Goal: Task Accomplishment & Management: Complete application form

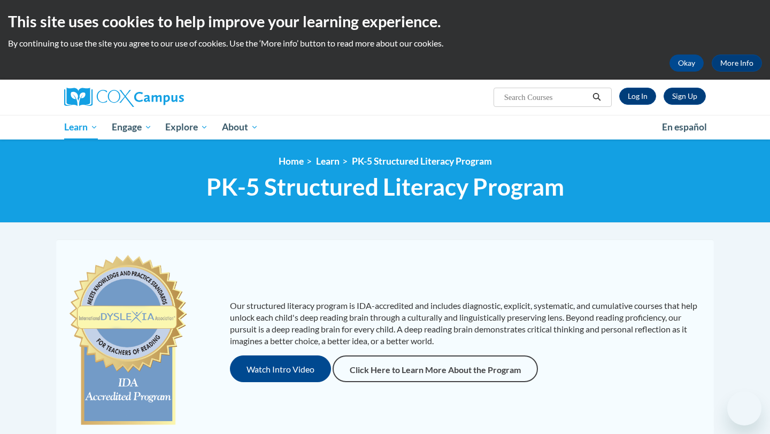
scroll to position [1, 0]
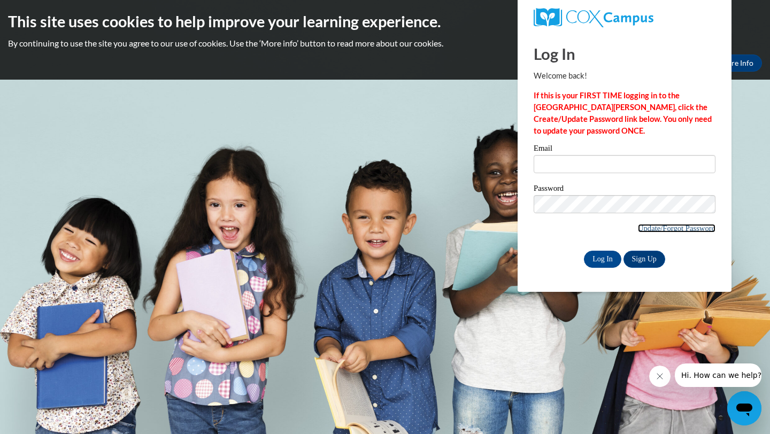
click at [642, 226] on link "Update/Forgot Password" at bounding box center [677, 228] width 78 height 9
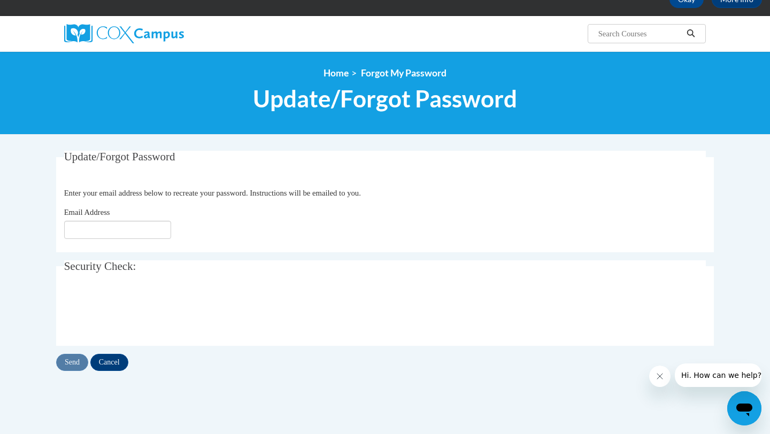
scroll to position [76, 0]
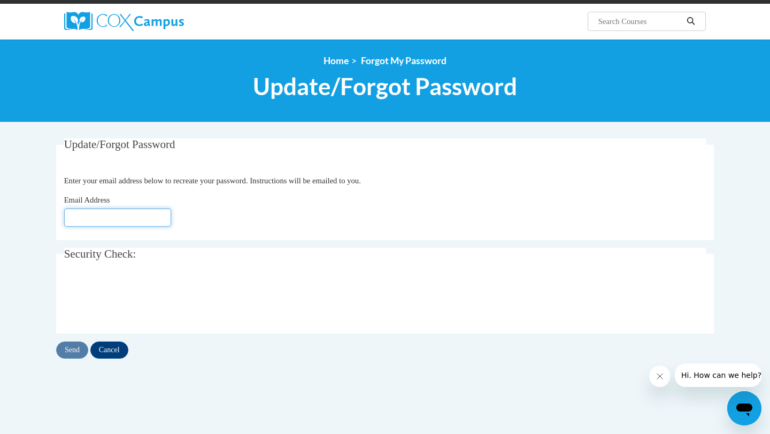
click at [120, 210] on input "Email Address" at bounding box center [117, 218] width 107 height 18
click at [114, 218] on input "[EMAIL_ADDRESS][DOMAIN_NAME]" at bounding box center [117, 218] width 107 height 18
drag, startPoint x: 71, startPoint y: 219, endPoint x: 173, endPoint y: 220, distance: 102.1
click at [173, 220] on div "Email Address ameliarobinson471@gmail.com" at bounding box center [385, 210] width 642 height 33
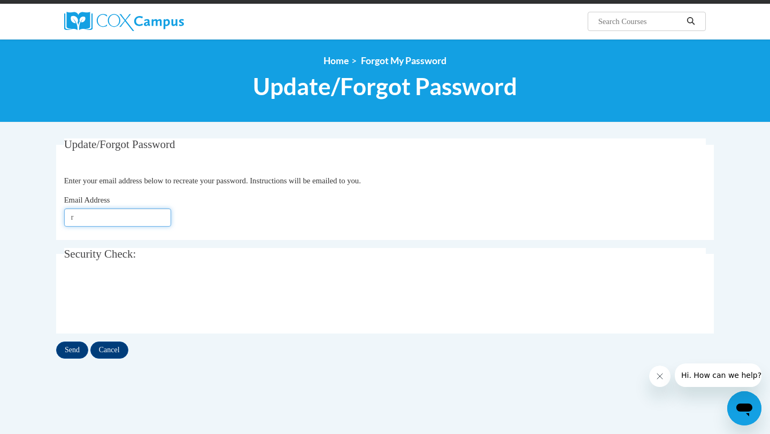
scroll to position [0, 0]
type input "r"
type input "[EMAIL_ADDRESS][DOMAIN_NAME]"
click at [73, 351] on input "Send" at bounding box center [72, 350] width 32 height 17
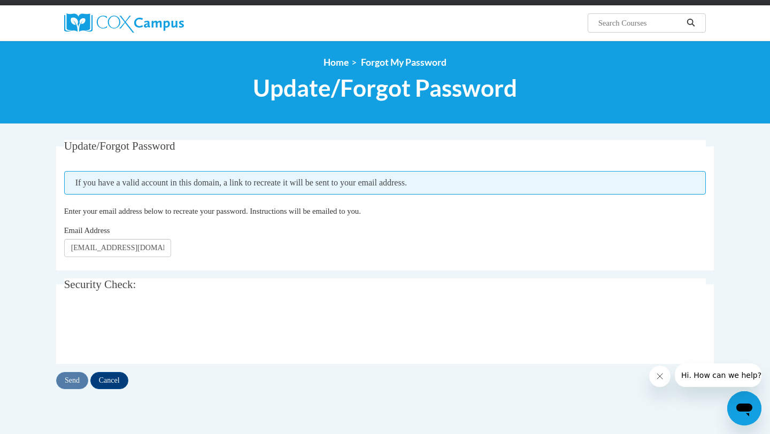
scroll to position [80, 0]
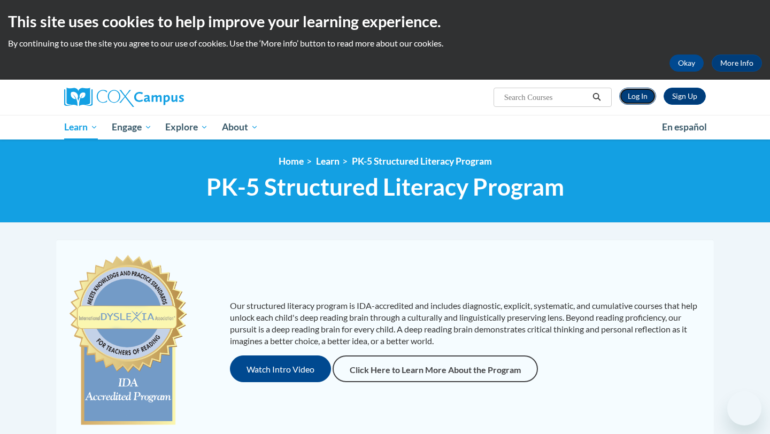
click at [638, 99] on link "Log In" at bounding box center [637, 96] width 37 height 17
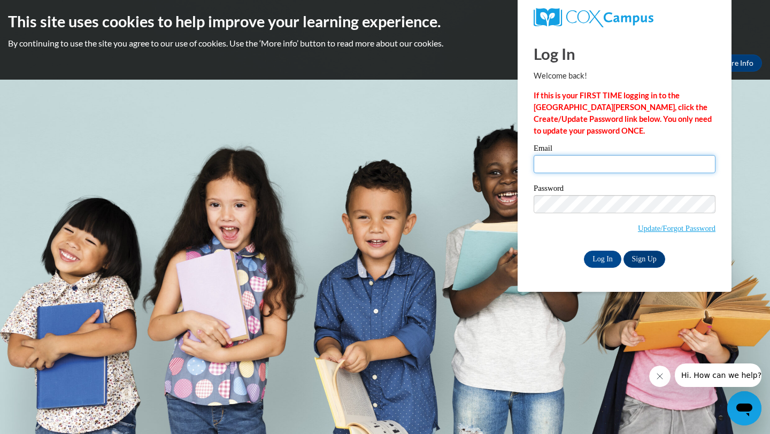
click at [569, 167] on input "Email" at bounding box center [625, 164] width 182 height 18
type input "[EMAIL_ADDRESS][DOMAIN_NAME]"
click at [641, 260] on link "Sign Up" at bounding box center [644, 259] width 42 height 17
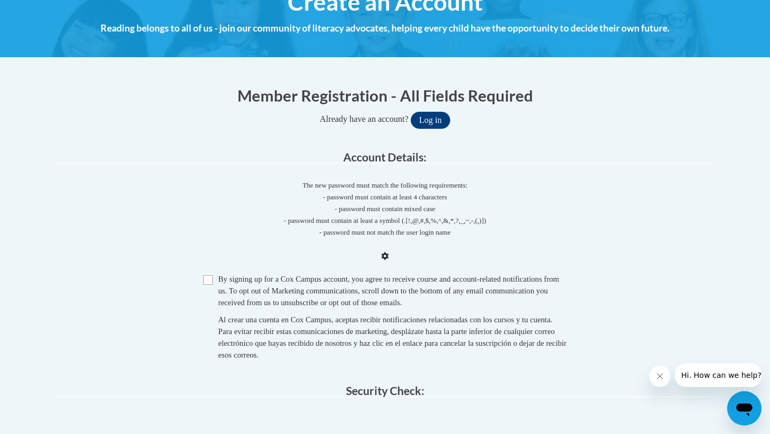
scroll to position [144, 0]
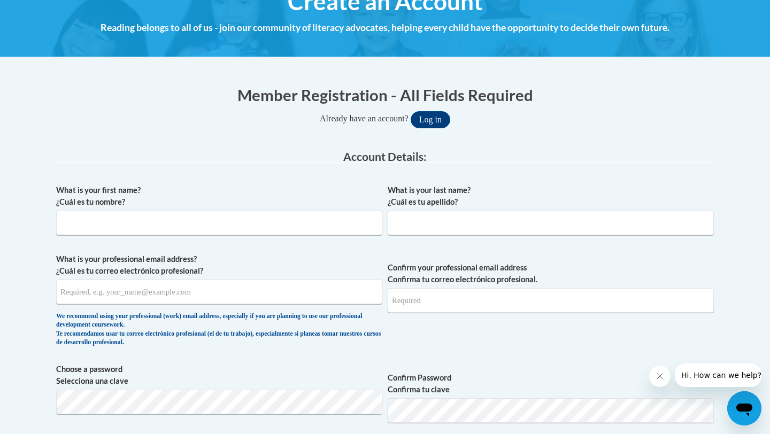
click at [431, 121] on button "Log in" at bounding box center [431, 119] width 40 height 17
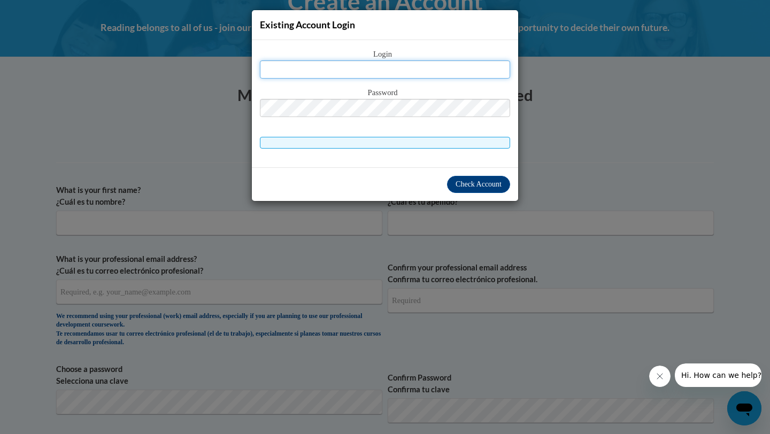
type input "[EMAIL_ADDRESS][DOMAIN_NAME]"
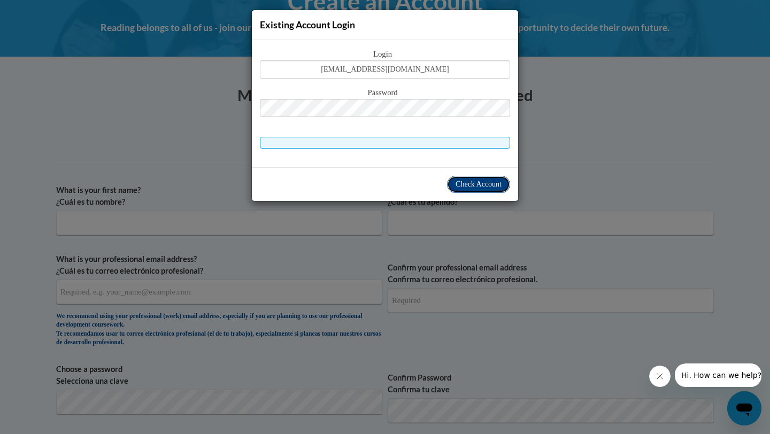
click at [466, 188] on span "Check Account" at bounding box center [479, 184] width 46 height 8
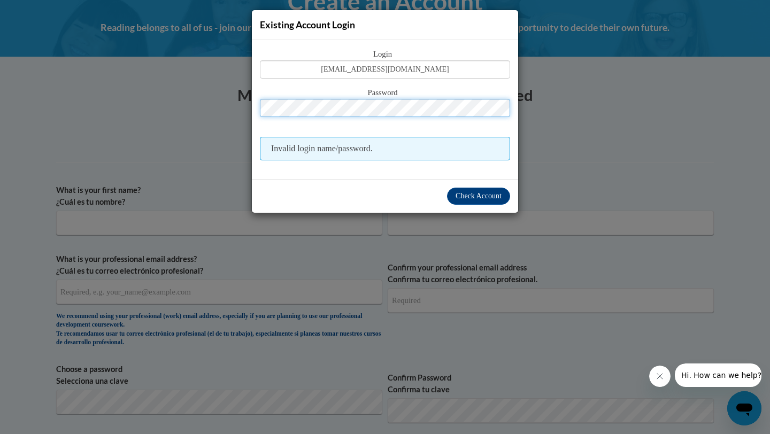
click at [411, 111] on button "Log in" at bounding box center [431, 119] width 40 height 17
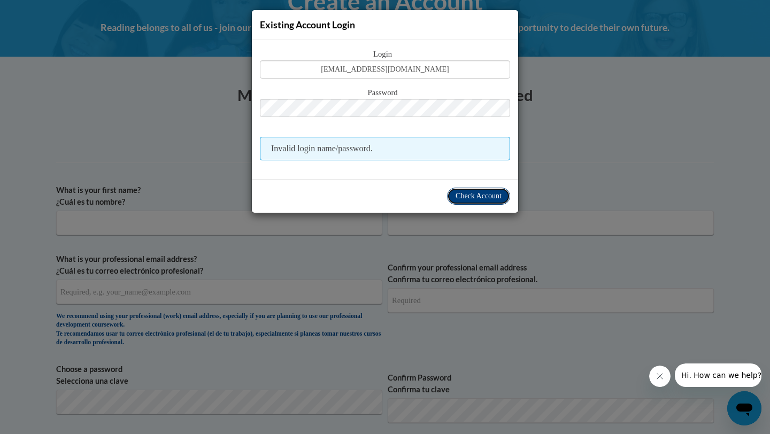
click at [463, 201] on button "Check Account" at bounding box center [478, 196] width 63 height 17
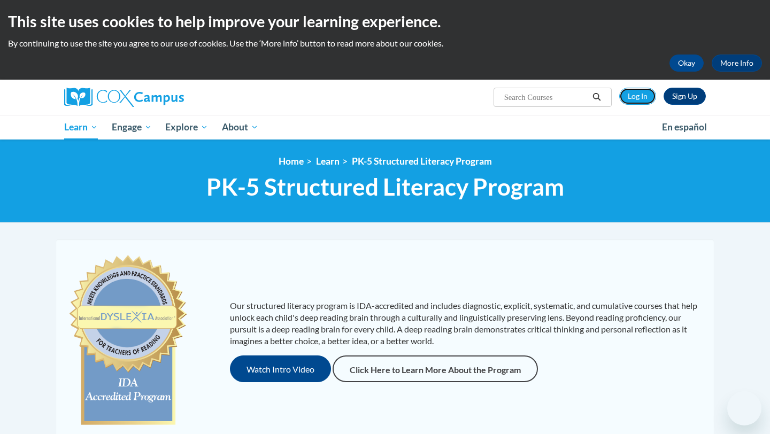
click at [647, 94] on link "Log In" at bounding box center [637, 96] width 37 height 17
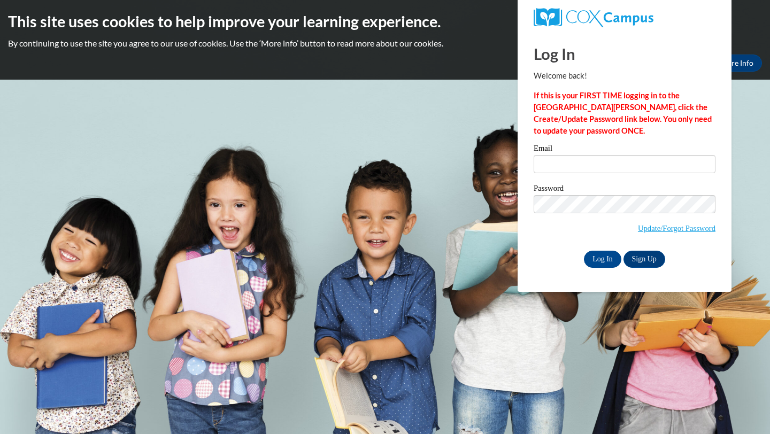
click at [576, 169] on input "Email" at bounding box center [625, 164] width 182 height 18
type input "[EMAIL_ADDRESS][DOMAIN_NAME]"
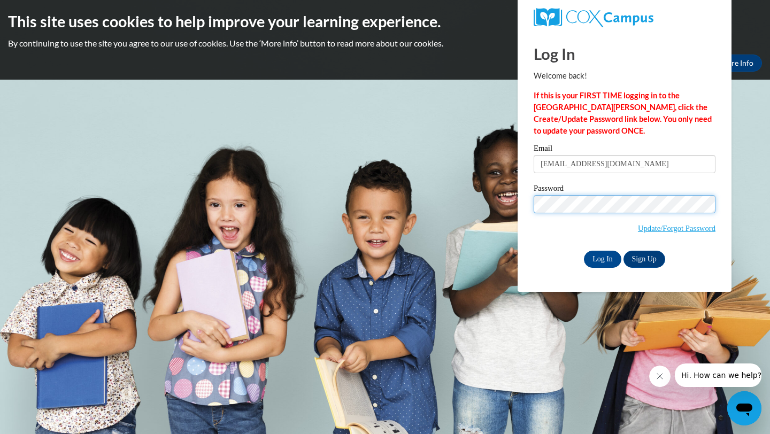
click at [584, 251] on input "Log In" at bounding box center [602, 259] width 37 height 17
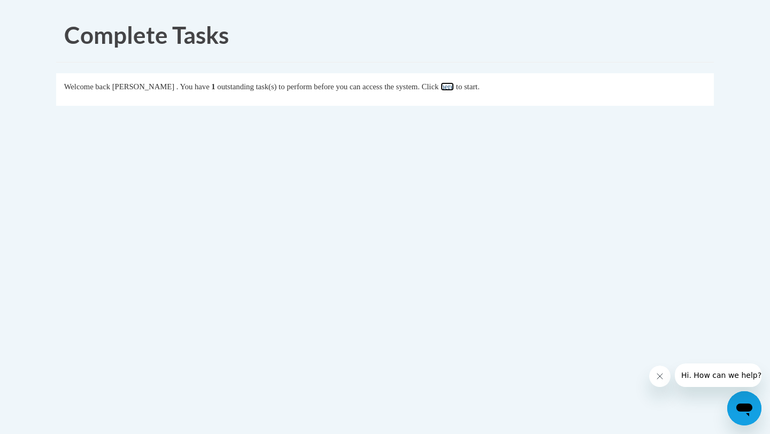
click at [454, 85] on link "here" at bounding box center [447, 86] width 13 height 9
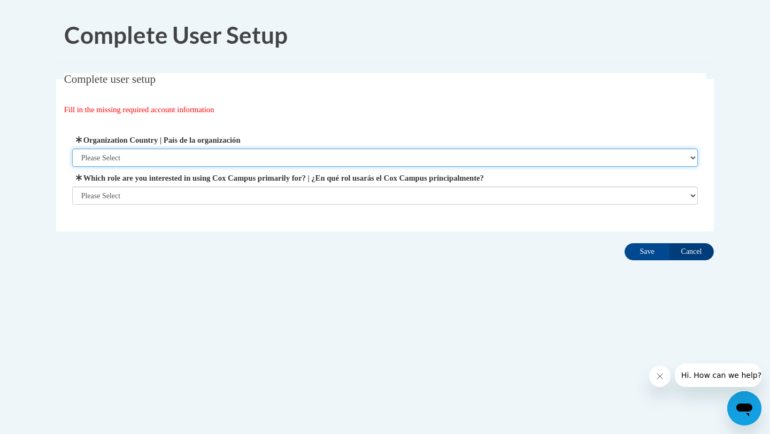
click at [258, 152] on select "Please Select United States | Estados Unidos Outside of the United States | Fue…" at bounding box center [385, 158] width 626 height 18
select select "ad49bcad-a171-4b2e-b99c-48b446064914"
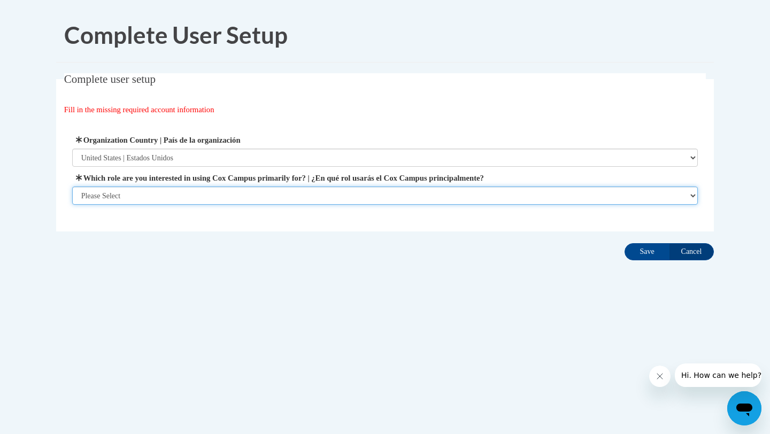
click at [239, 197] on select "Please Select College/University | Colegio/Universidad Community/Nonprofit Part…" at bounding box center [385, 196] width 626 height 18
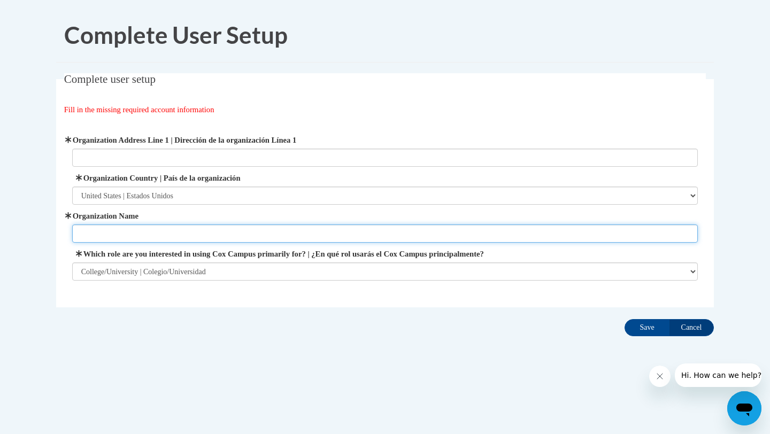
click at [179, 233] on input "Organization Name" at bounding box center [385, 234] width 626 height 18
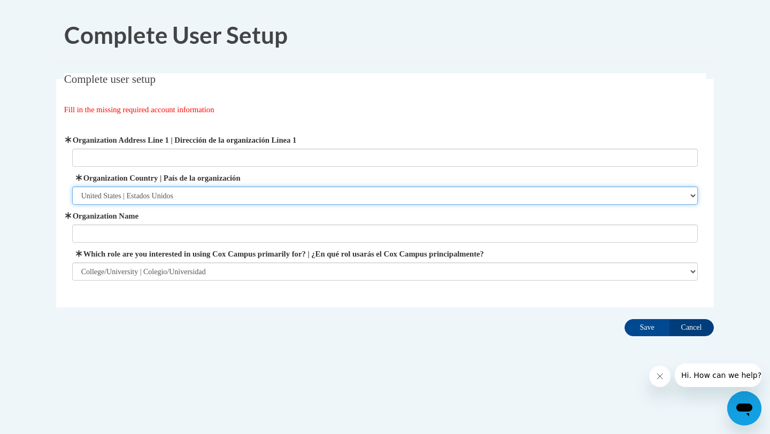
click at [181, 196] on select "Please Select United States | Estados Unidos Outside of the United States | Fue…" at bounding box center [385, 196] width 626 height 18
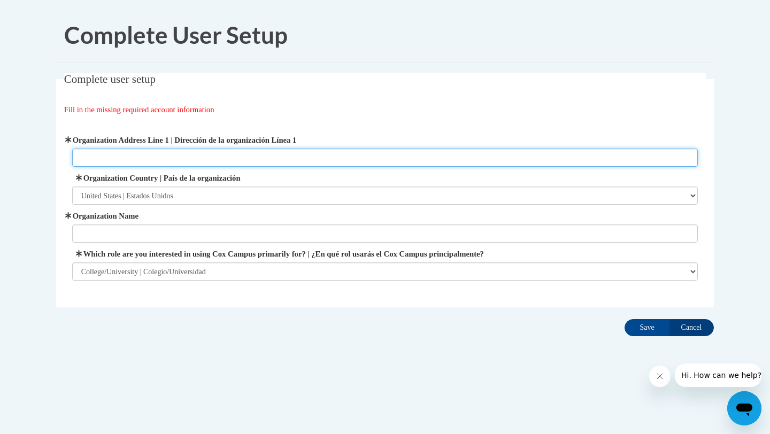
click at [175, 150] on input "Organization Address Line 1 | Dirección de la organización Línea 1" at bounding box center [385, 158] width 626 height 18
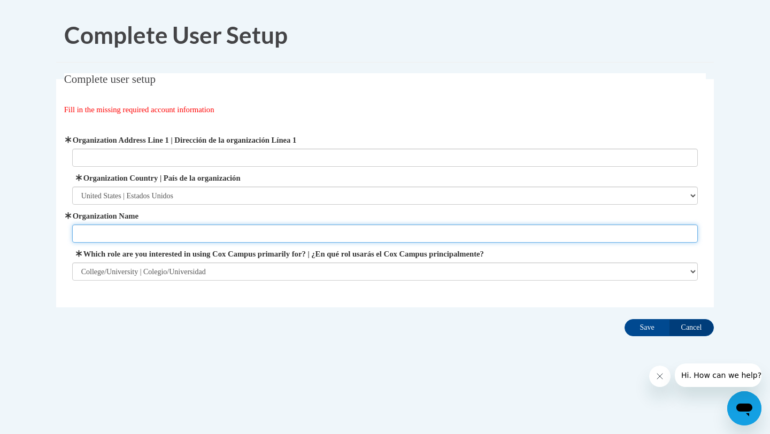
click at [128, 238] on input "Organization Name" at bounding box center [385, 234] width 626 height 18
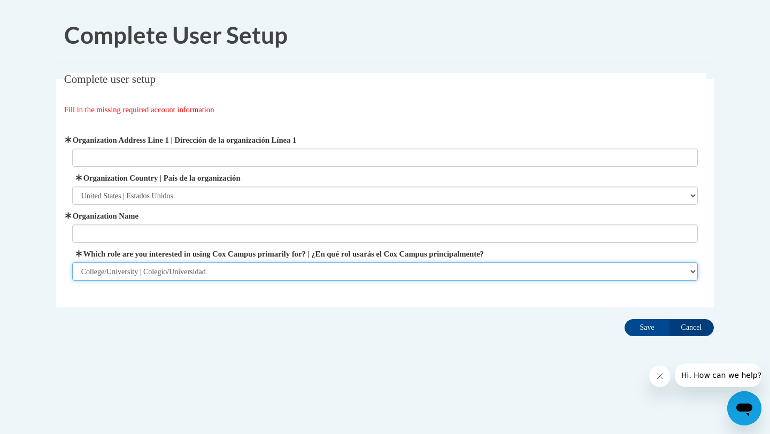
click at [145, 272] on select "Please Select College/University | Colegio/Universidad Community/Nonprofit Part…" at bounding box center [385, 272] width 626 height 18
select select "fbf2d438-af2f-41f8-98f1-81c410e29de3"
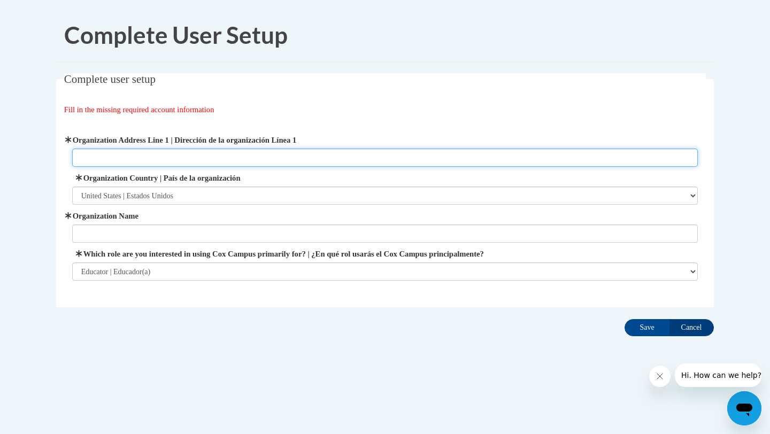
click at [180, 162] on input "Organization Address Line 1 | Dirección de la organización Línea 1" at bounding box center [385, 158] width 626 height 18
type input "E4810 Shady Lane"
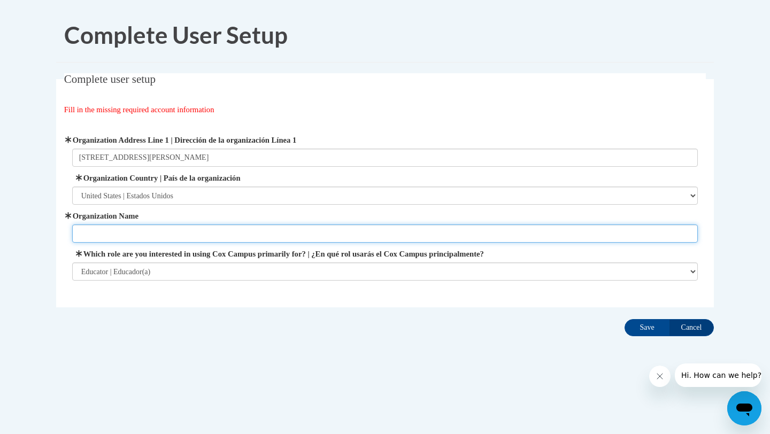
click at [151, 233] on input "Organization Name" at bounding box center [385, 234] width 626 height 18
type input "Uni"
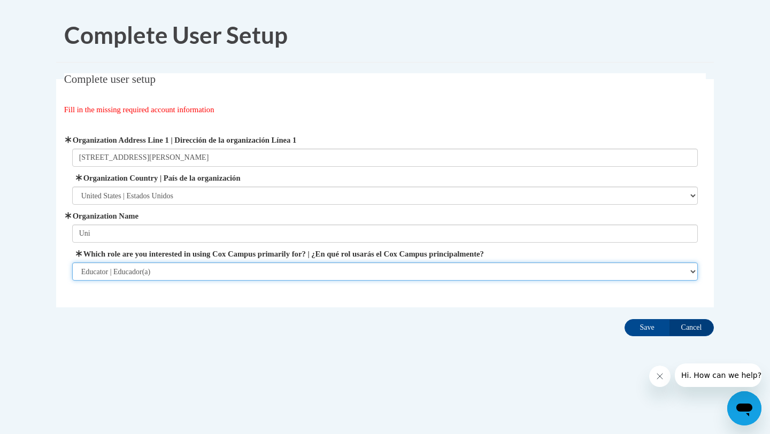
click at [168, 273] on select "Please Select College/University | Colegio/Universidad Community/Nonprofit Part…" at bounding box center [385, 272] width 626 height 18
select select "5a18ea06-2b54-4451-96f2-d152daf9eac5"
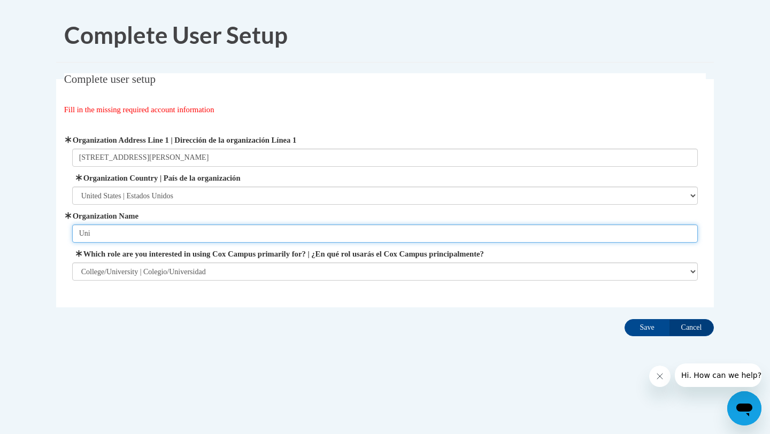
click at [137, 237] on input "Uni" at bounding box center [385, 234] width 626 height 18
click at [158, 235] on input "University of Wisconsin Green Bay" at bounding box center [385, 234] width 626 height 18
type input "University of Wisconsin-Green Bay"
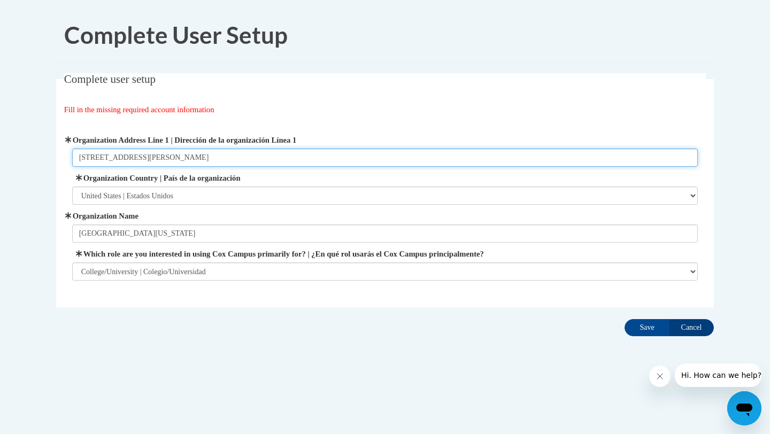
click at [150, 162] on input "E4810 Shady Lane" at bounding box center [385, 158] width 626 height 18
type input "E"
paste input "2420 Nicolet Dr, Green Bay, WI 54311"
type input "2420 Nicolet Dr, Green Bay, WI 54311"
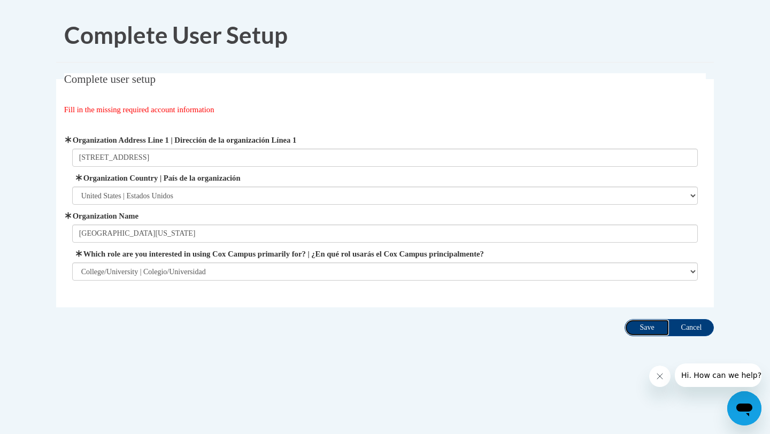
click at [643, 329] on input "Save" at bounding box center [647, 327] width 45 height 17
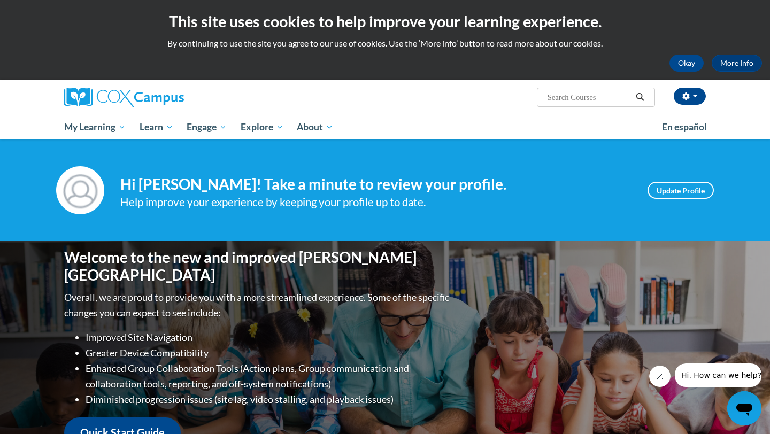
click at [596, 95] on input "Search..." at bounding box center [589, 97] width 86 height 13
type input "Meaningful Read Alouds"
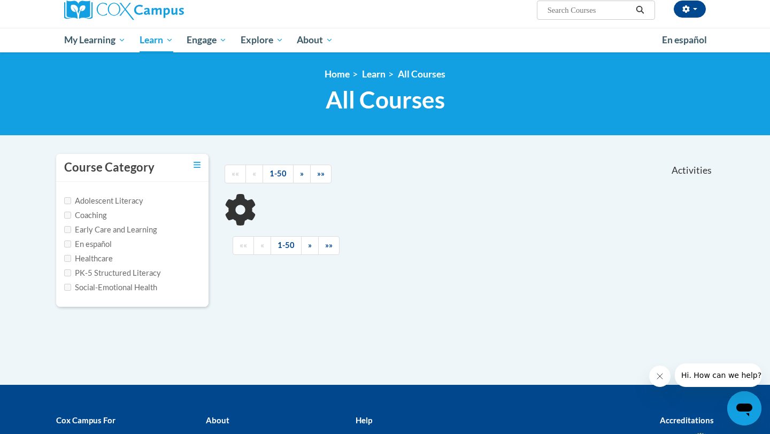
scroll to position [88, 0]
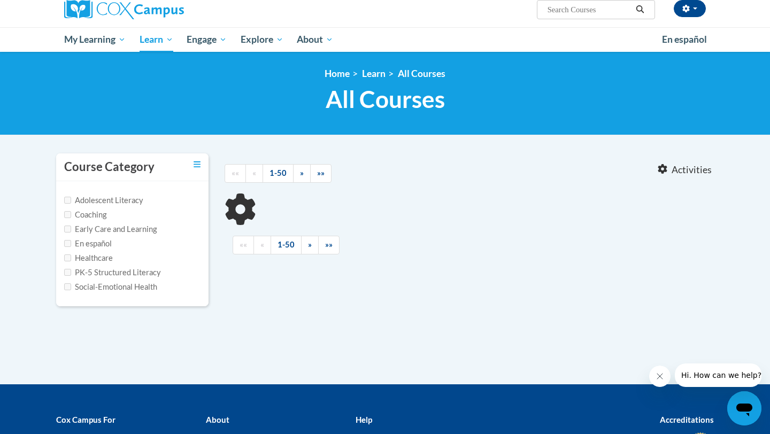
type input "Meaningful Read Alouds"
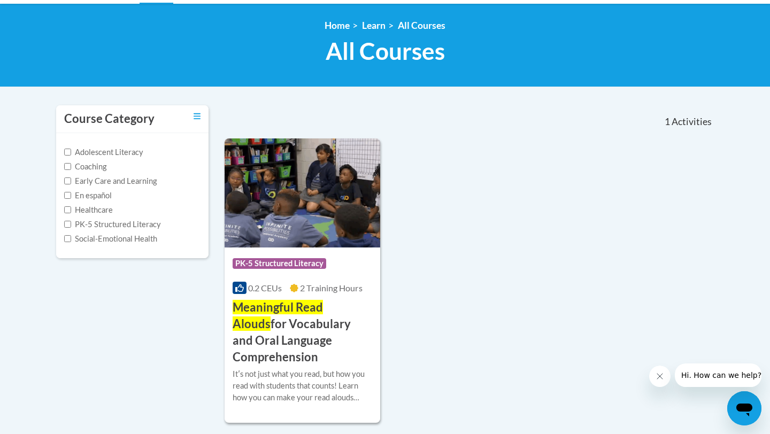
scroll to position [150, 0]
